Goal: Entertainment & Leisure: Consume media (video, audio)

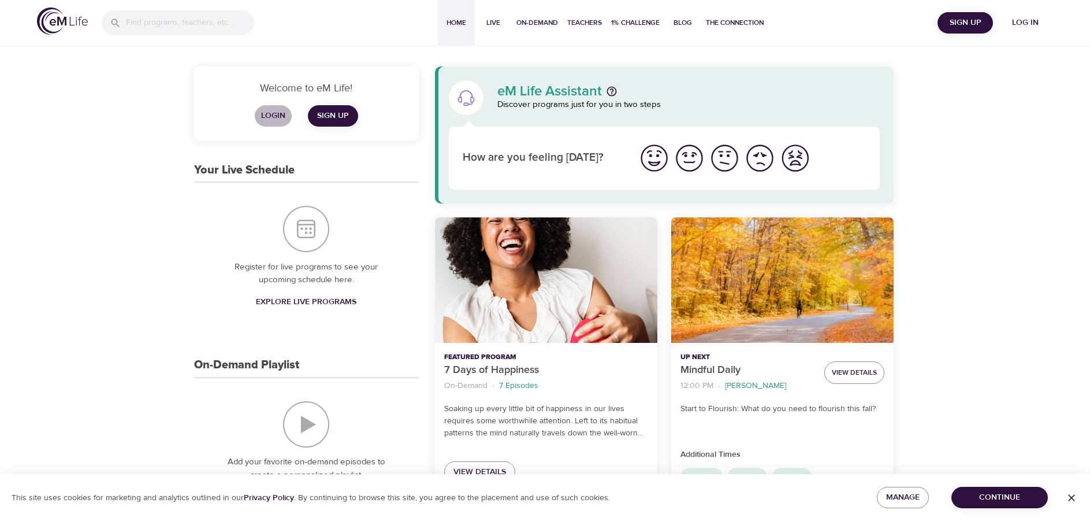
click at [270, 115] on span "Login" at bounding box center [273, 116] width 28 height 14
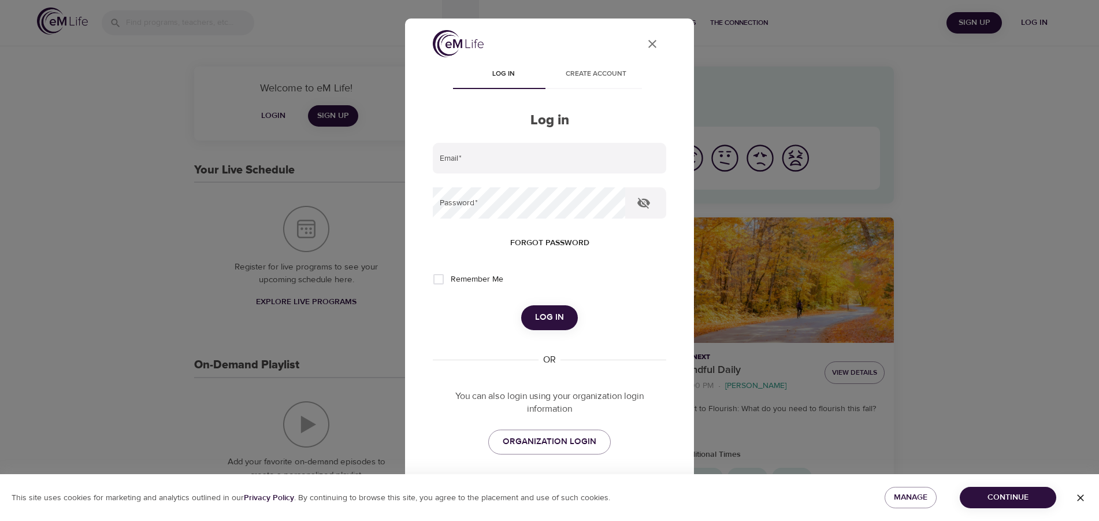
type input "[PERSON_NAME][EMAIL_ADDRESS][PERSON_NAME][DOMAIN_NAME]"
click at [480, 278] on span "Remember Me" at bounding box center [477, 279] width 53 height 12
click at [451, 278] on input "Remember Me" at bounding box center [438, 279] width 24 height 24
checkbox input "true"
click at [544, 320] on span "Log in" at bounding box center [549, 317] width 29 height 15
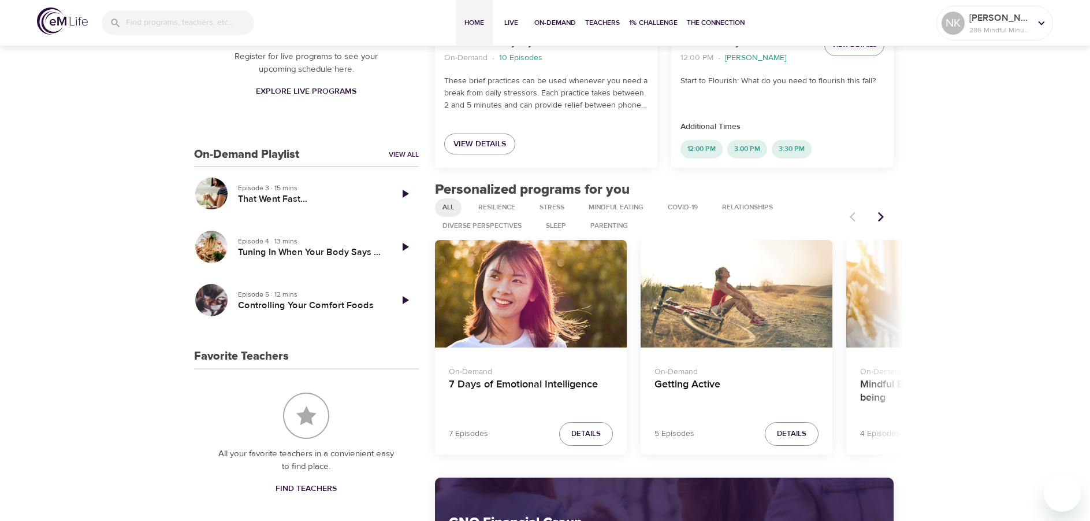
scroll to position [347, 0]
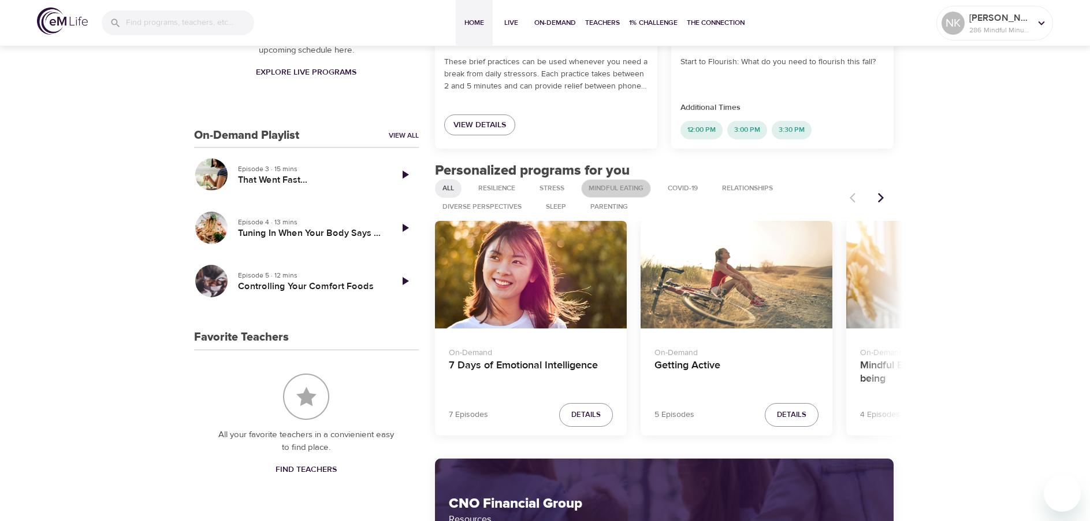
click at [628, 187] on span "Mindful Eating" at bounding box center [616, 188] width 69 height 10
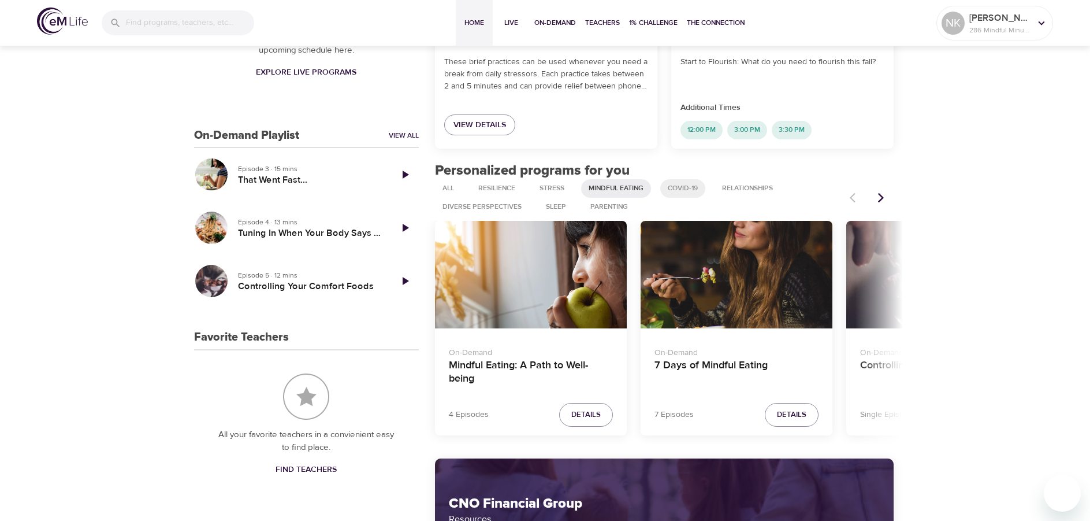
click at [688, 188] on span "COVID-19" at bounding box center [683, 188] width 44 height 10
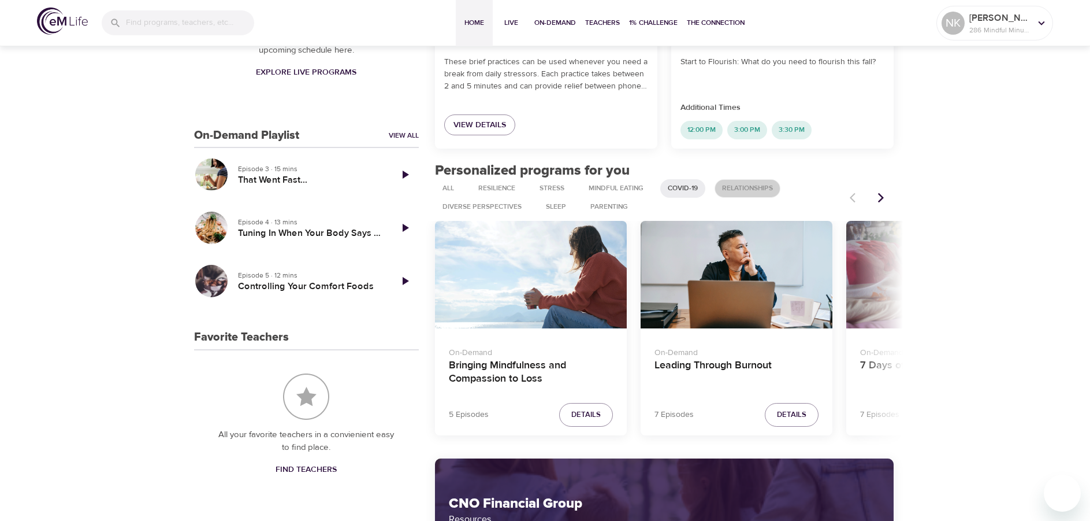
click at [752, 190] on span "Relationships" at bounding box center [747, 188] width 65 height 10
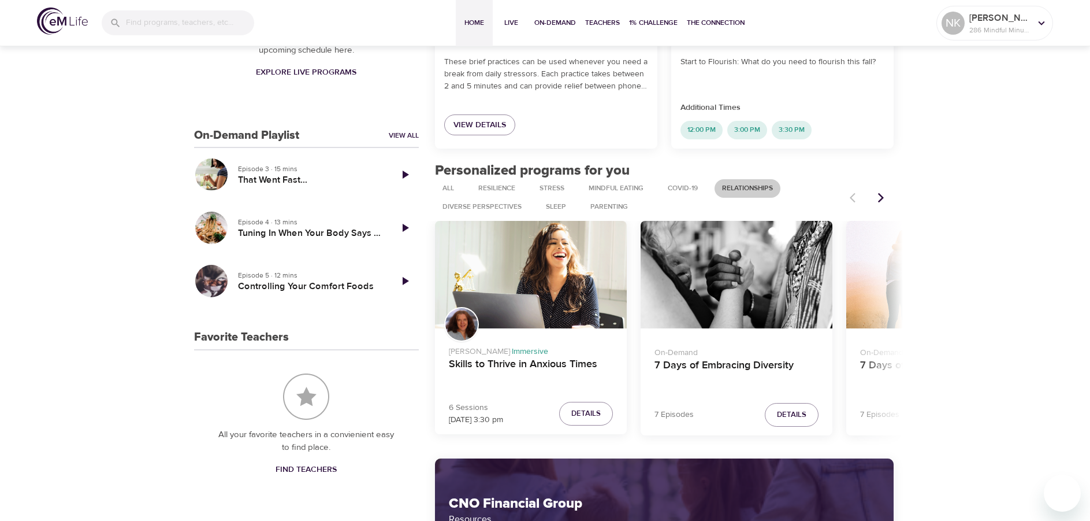
click at [577, 304] on div "Skills to Thrive in Anxious Times" at bounding box center [531, 275] width 192 height 108
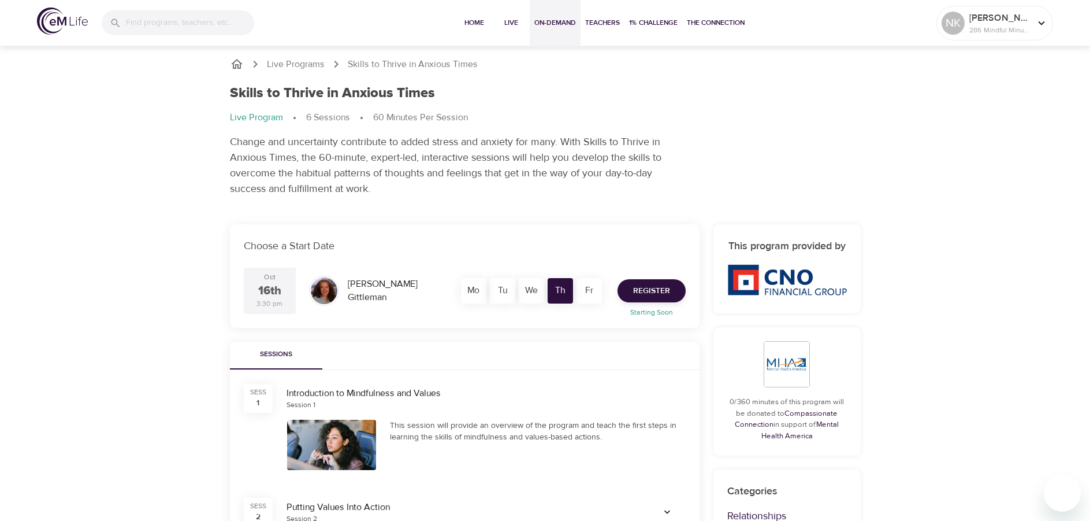
click at [554, 23] on span "On-Demand" at bounding box center [555, 23] width 42 height 12
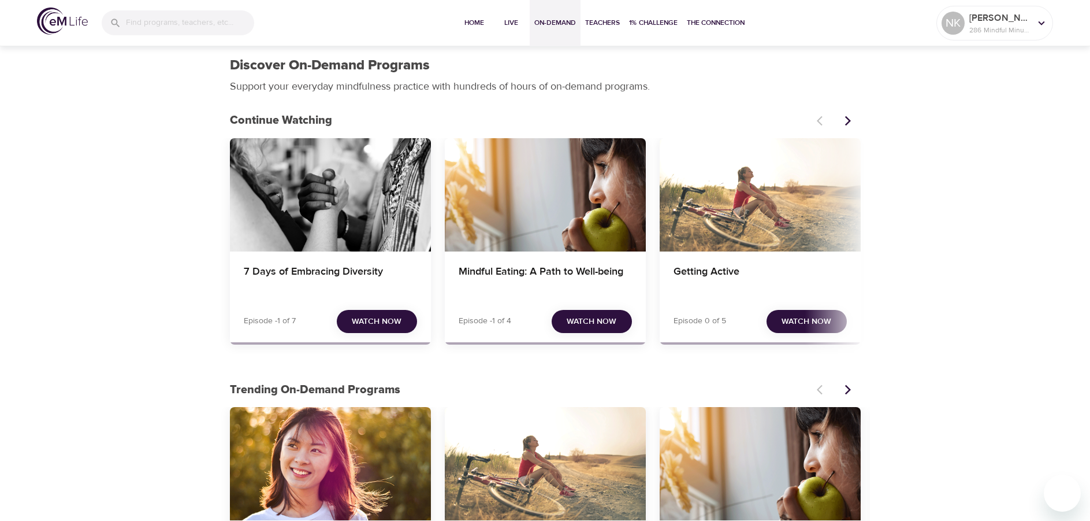
click at [382, 327] on span "Watch Now" at bounding box center [377, 321] width 50 height 14
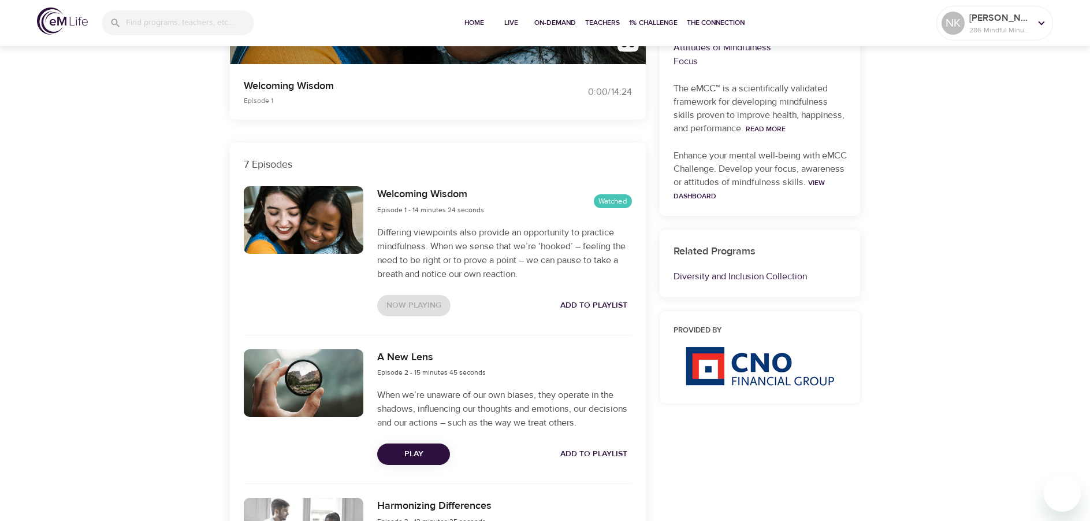
scroll to position [462, 0]
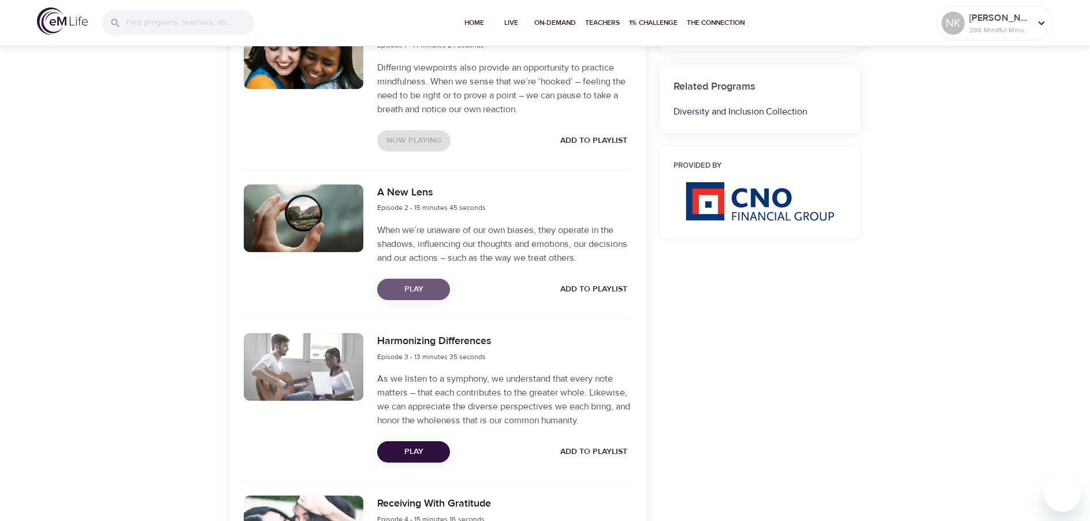
click at [415, 295] on span "Play" at bounding box center [414, 289] width 54 height 14
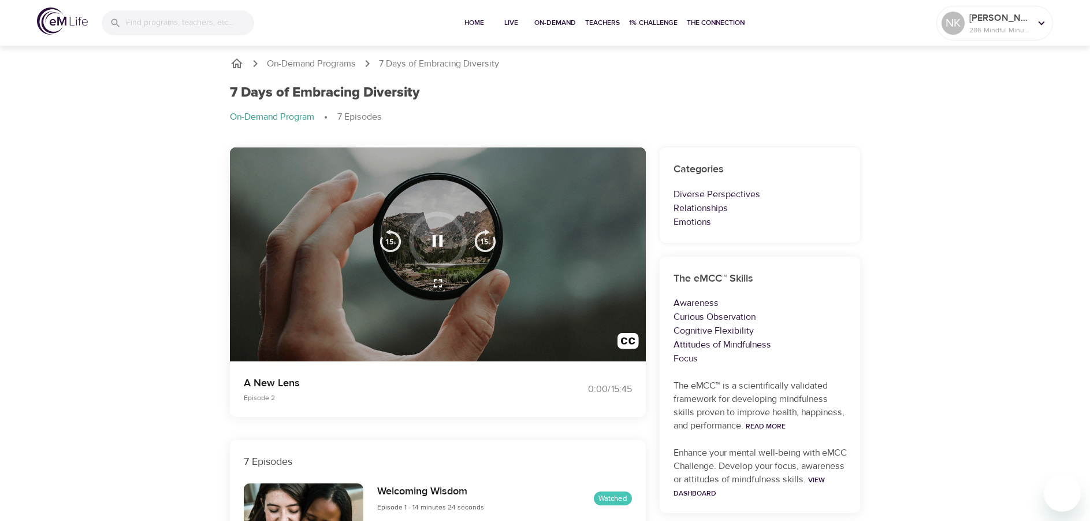
scroll to position [0, 0]
click at [1025, 25] on p "286 Mindful Minutes" at bounding box center [999, 30] width 61 height 10
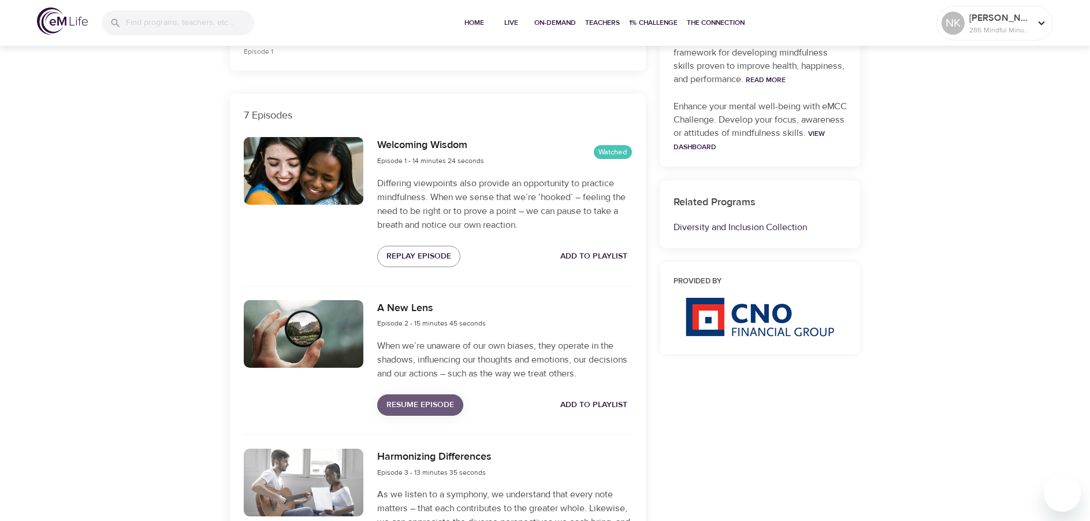
click at [424, 406] on span "Resume Episode" at bounding box center [421, 404] width 68 height 14
